Goal: Check status: Check status

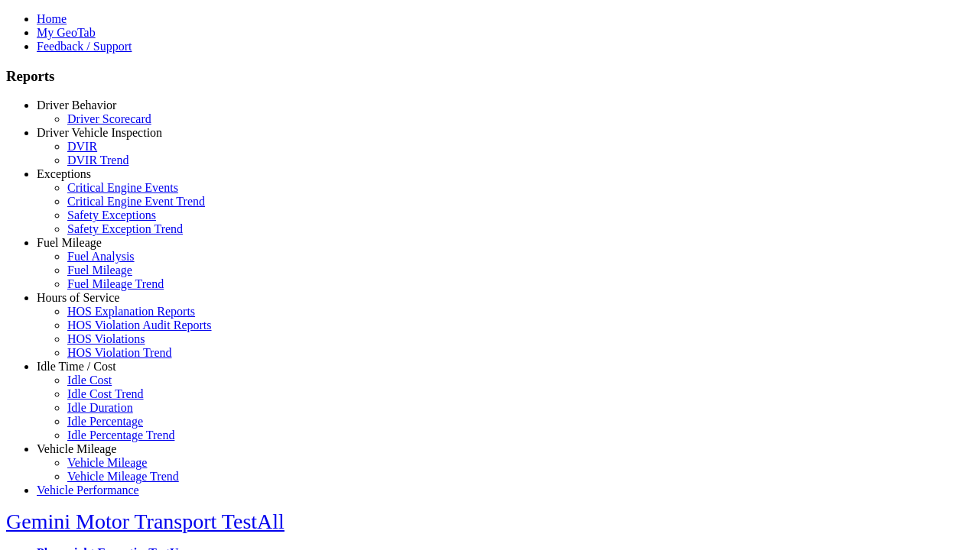
click at [88, 112] on link "Driver Behavior" at bounding box center [77, 105] width 80 height 13
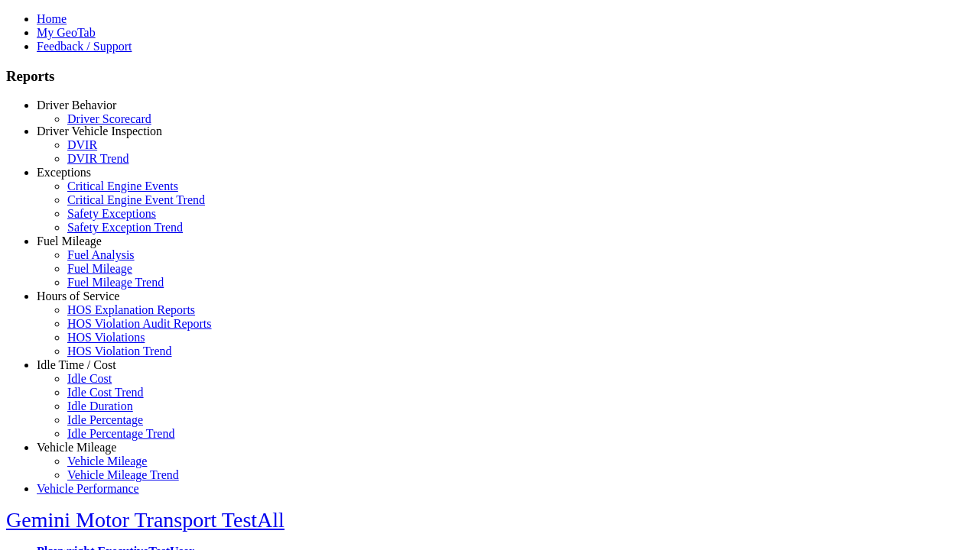
scroll to position [3, 0]
click at [99, 124] on link "Driver Scorecard" at bounding box center [109, 117] width 84 height 13
